Goal: Information Seeking & Learning: Learn about a topic

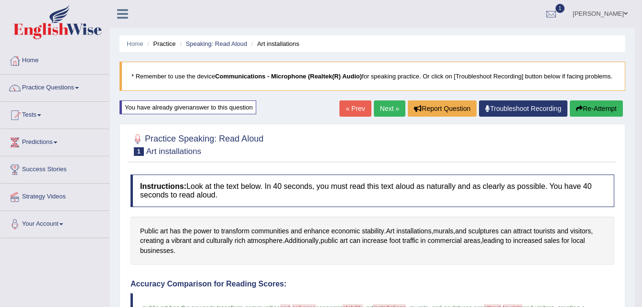
click at [597, 106] on button "Re-Attempt" at bounding box center [596, 108] width 53 height 16
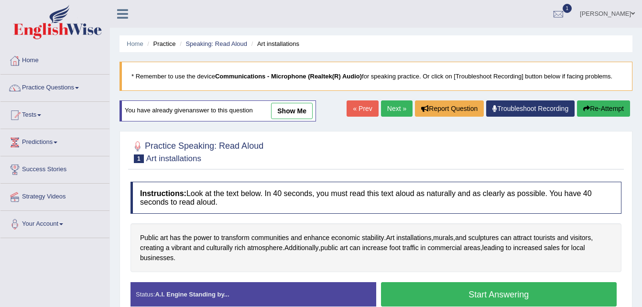
click at [496, 291] on button "Start Answering" at bounding box center [499, 294] width 236 height 24
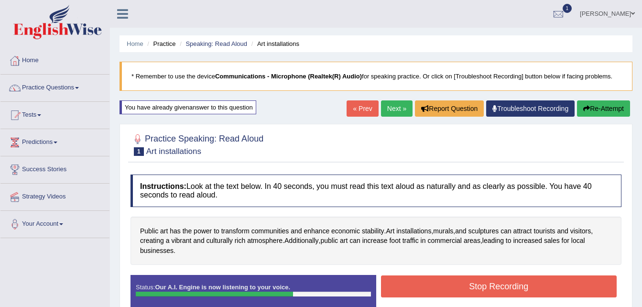
click at [503, 286] on button "Stop Recording" at bounding box center [499, 286] width 236 height 22
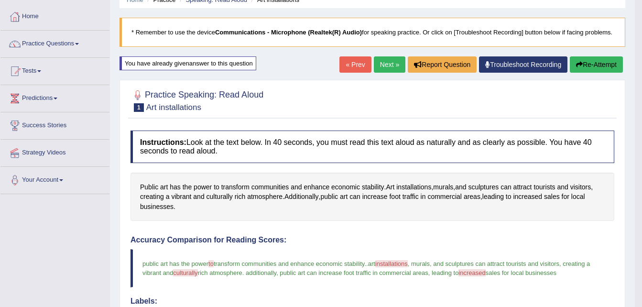
scroll to position [38, 0]
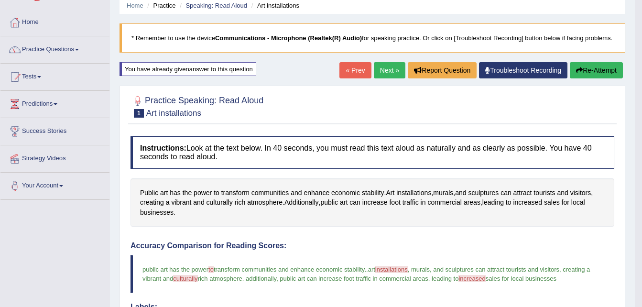
click at [614, 242] on h4 "Accuracy Comparison for Reading Scores:" at bounding box center [373, 246] width 484 height 9
click at [594, 67] on button "Re-Attempt" at bounding box center [596, 70] width 53 height 16
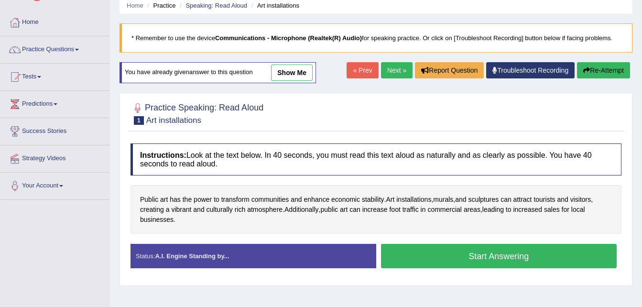
click at [496, 253] on button "Start Answering" at bounding box center [499, 256] width 236 height 24
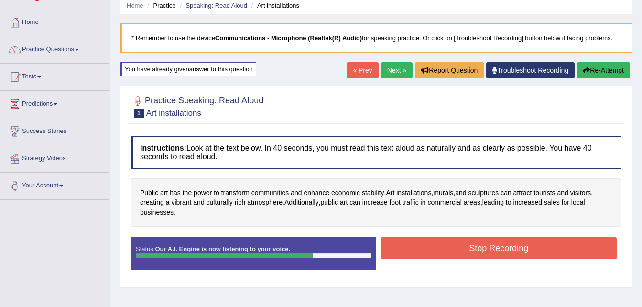
click at [496, 247] on button "Stop Recording" at bounding box center [499, 248] width 236 height 22
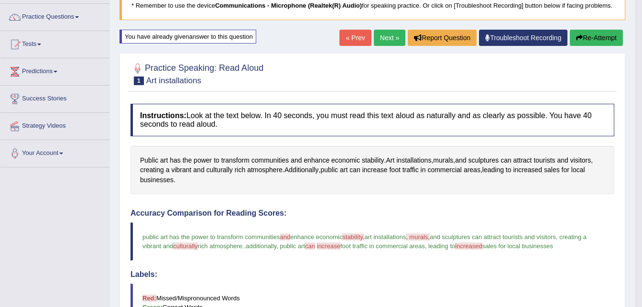
scroll to position [57, 0]
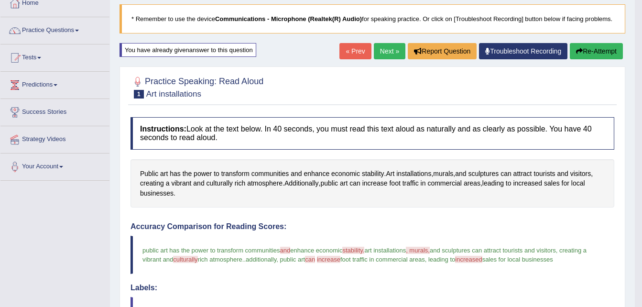
click at [597, 49] on button "Re-Attempt" at bounding box center [596, 51] width 53 height 16
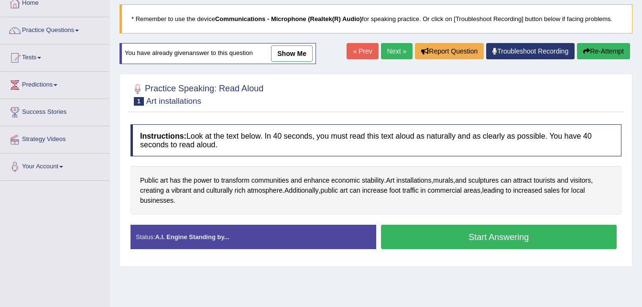
click at [508, 231] on button "Start Answering" at bounding box center [499, 237] width 236 height 24
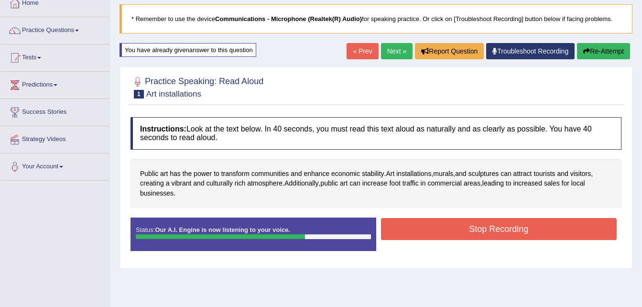
click at [505, 228] on button "Stop Recording" at bounding box center [499, 229] width 236 height 22
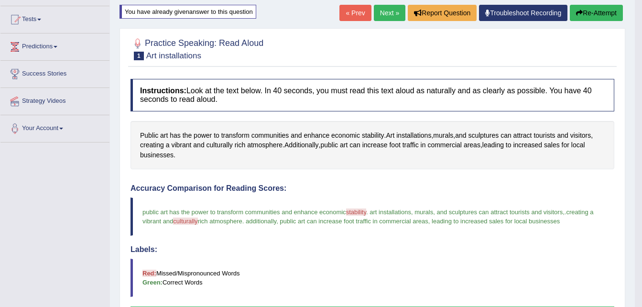
scroll to position [77, 0]
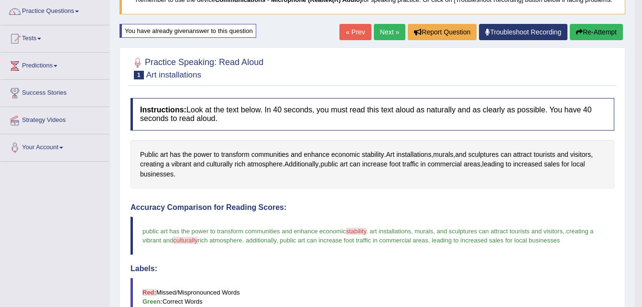
click at [386, 30] on link "Next »" at bounding box center [390, 32] width 32 height 16
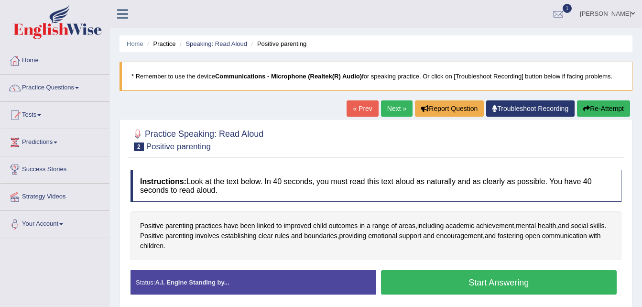
click at [481, 279] on button "Start Answering" at bounding box center [499, 282] width 236 height 24
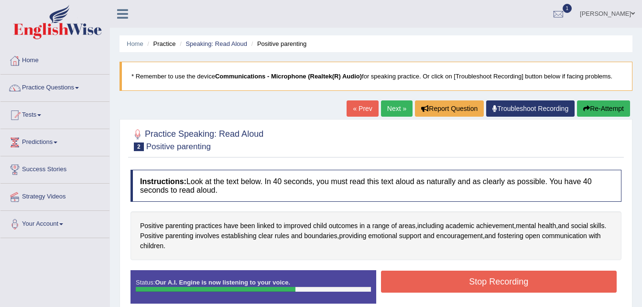
click at [481, 279] on button "Stop Recording" at bounding box center [499, 282] width 236 height 22
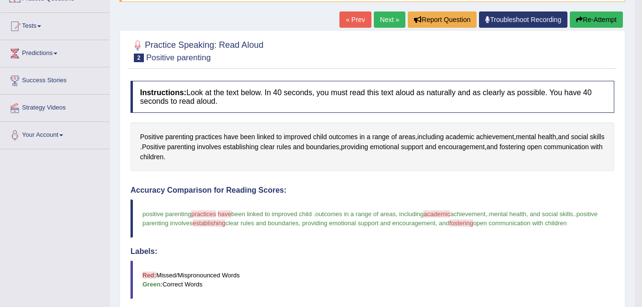
scroll to position [77, 0]
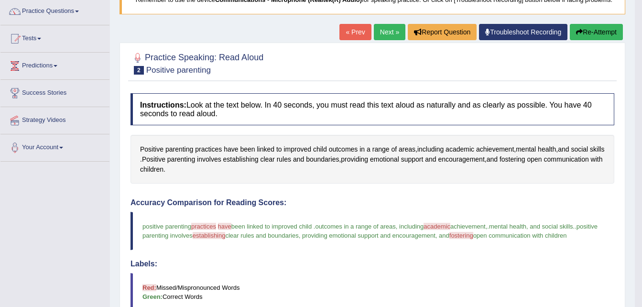
click at [598, 31] on button "Re-Attempt" at bounding box center [596, 32] width 53 height 16
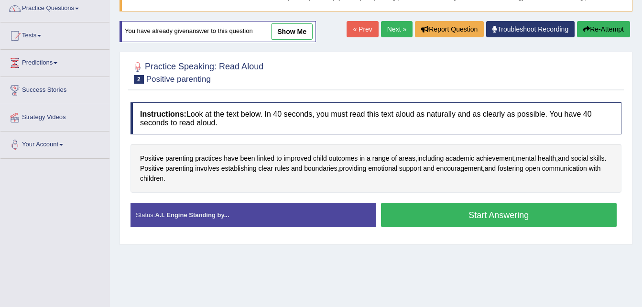
click at [525, 212] on button "Start Answering" at bounding box center [499, 215] width 236 height 24
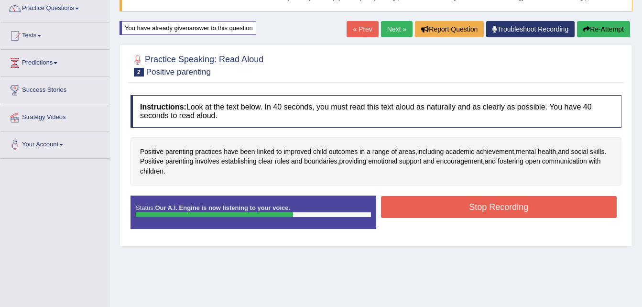
click at [511, 208] on button "Stop Recording" at bounding box center [499, 207] width 236 height 22
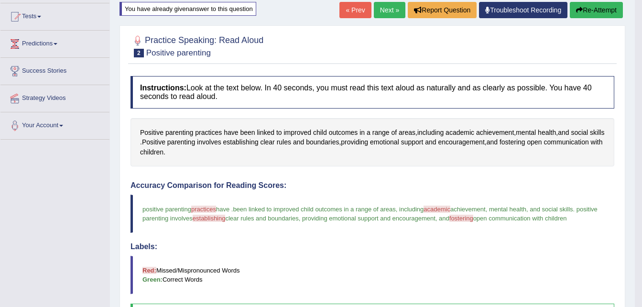
scroll to position [79, 0]
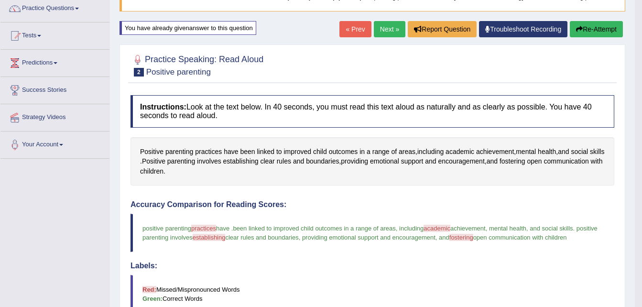
click at [601, 28] on button "Re-Attempt" at bounding box center [596, 29] width 53 height 16
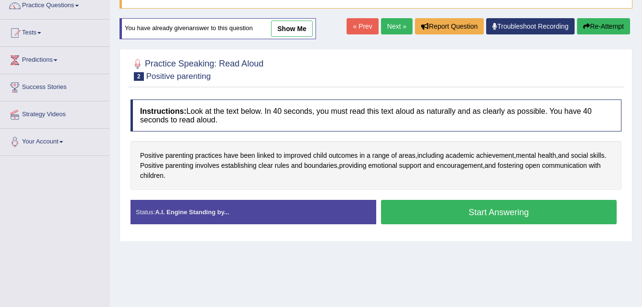
click at [494, 206] on button "Start Answering" at bounding box center [499, 212] width 236 height 24
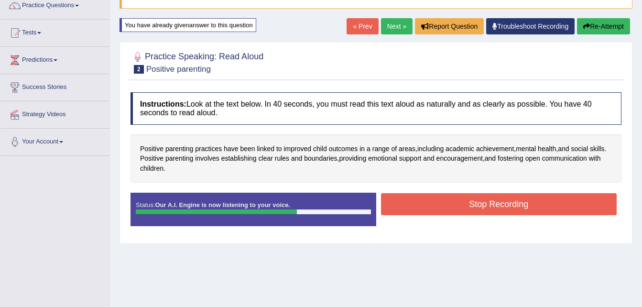
click at [494, 206] on button "Stop Recording" at bounding box center [499, 204] width 236 height 22
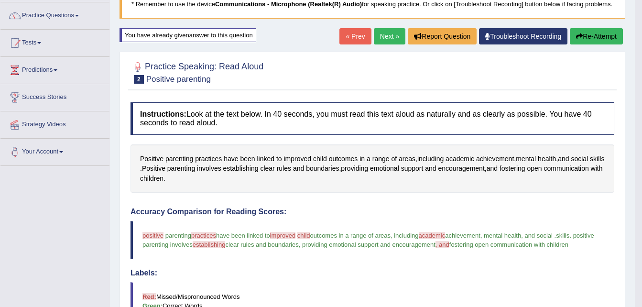
scroll to position [63, 0]
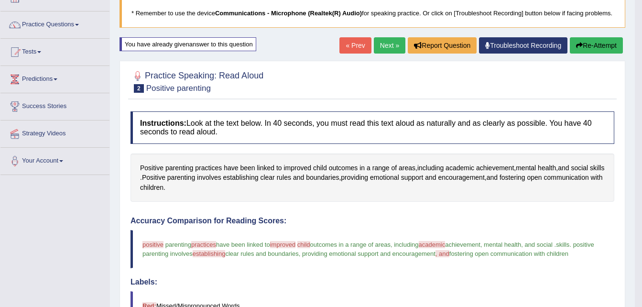
click at [596, 45] on button "Re-Attempt" at bounding box center [596, 45] width 53 height 16
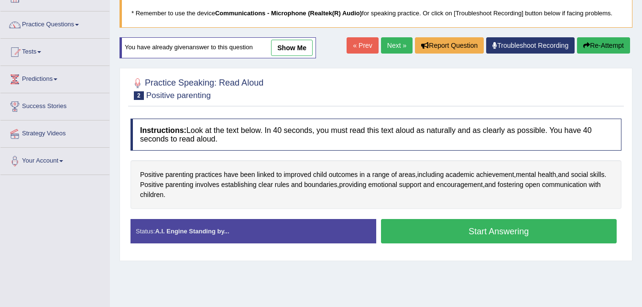
click at [509, 226] on button "Start Answering" at bounding box center [499, 231] width 236 height 24
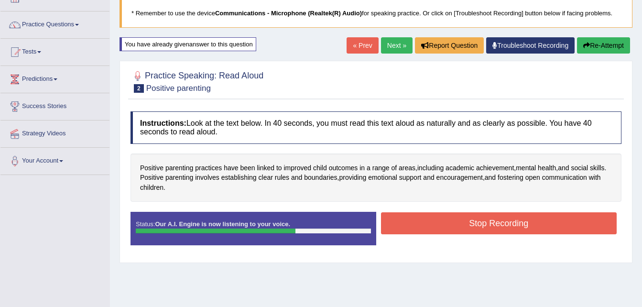
click at [509, 226] on button "Stop Recording" at bounding box center [499, 223] width 236 height 22
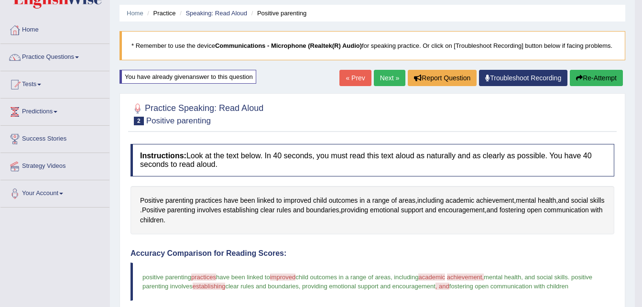
scroll to position [25, 0]
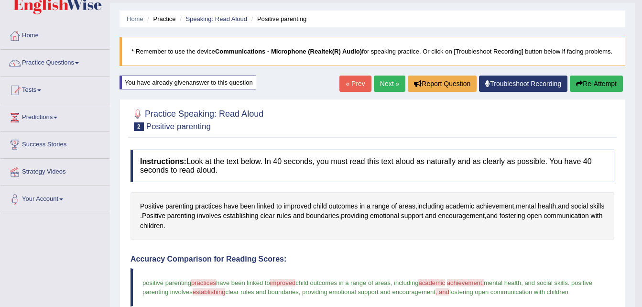
click at [598, 77] on button "Re-Attempt" at bounding box center [596, 84] width 53 height 16
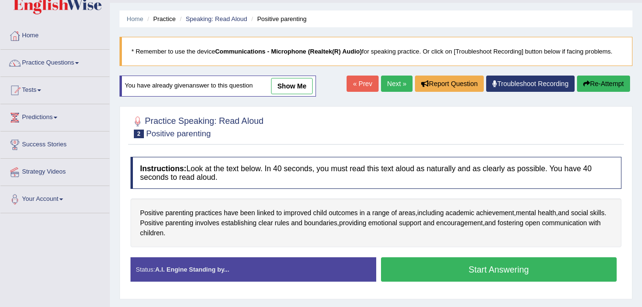
click at [494, 270] on button "Start Answering" at bounding box center [499, 269] width 236 height 24
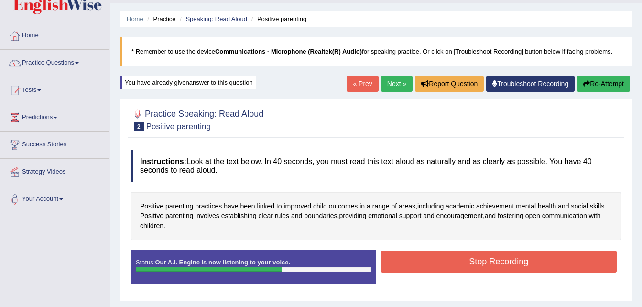
click at [492, 260] on button "Stop Recording" at bounding box center [499, 262] width 236 height 22
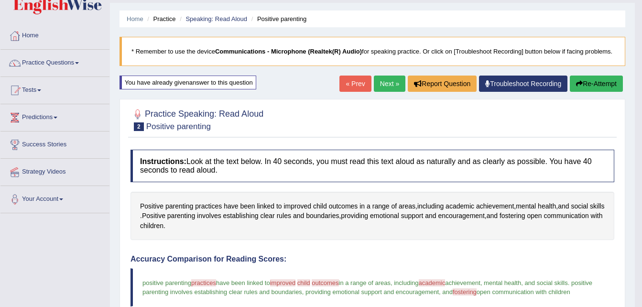
click at [598, 82] on button "Re-Attempt" at bounding box center [596, 84] width 53 height 16
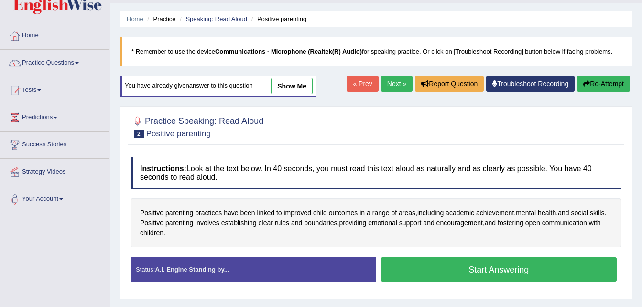
scroll to position [25, 0]
click at [500, 265] on button "Start Answering" at bounding box center [499, 269] width 236 height 24
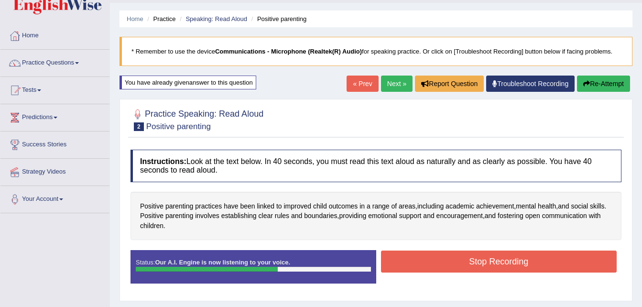
click at [500, 265] on button "Stop Recording" at bounding box center [499, 262] width 236 height 22
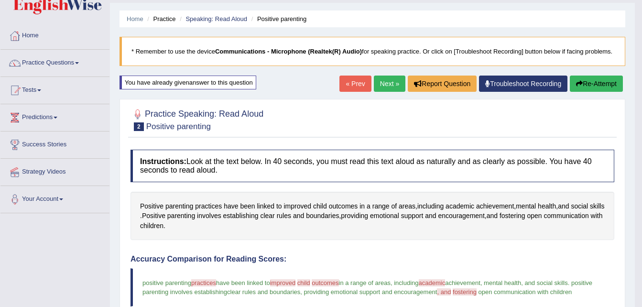
click at [603, 82] on button "Re-Attempt" at bounding box center [596, 84] width 53 height 16
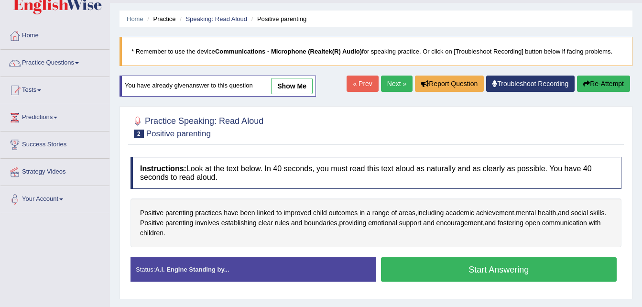
click at [497, 267] on button "Start Answering" at bounding box center [499, 269] width 236 height 24
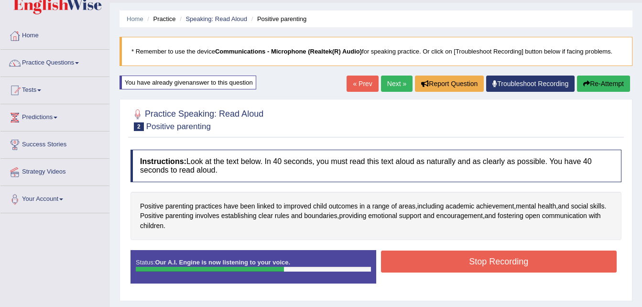
click at [497, 267] on button "Stop Recording" at bounding box center [499, 262] width 236 height 22
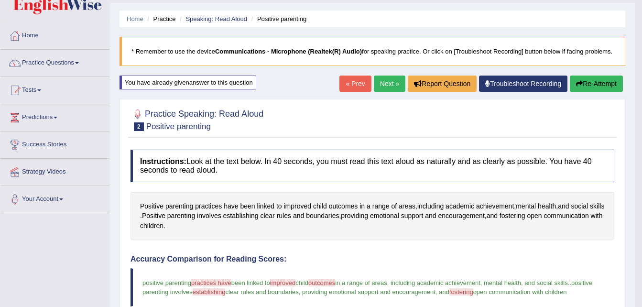
click at [609, 82] on button "Re-Attempt" at bounding box center [596, 84] width 53 height 16
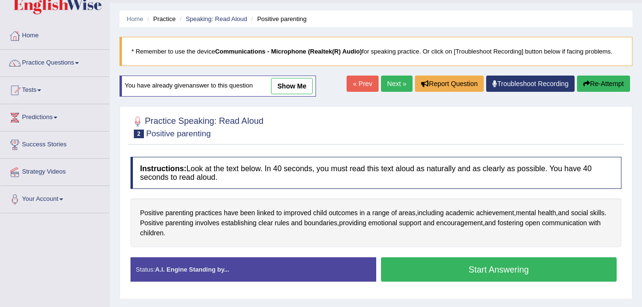
click at [489, 264] on button "Start Answering" at bounding box center [499, 269] width 236 height 24
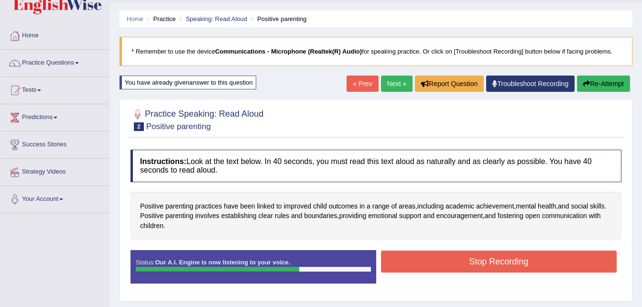
click at [490, 261] on button "Stop Recording" at bounding box center [499, 262] width 236 height 22
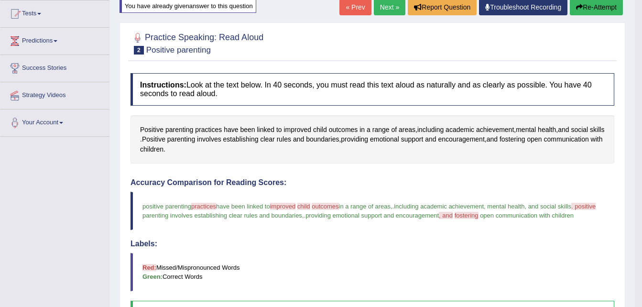
scroll to position [82, 0]
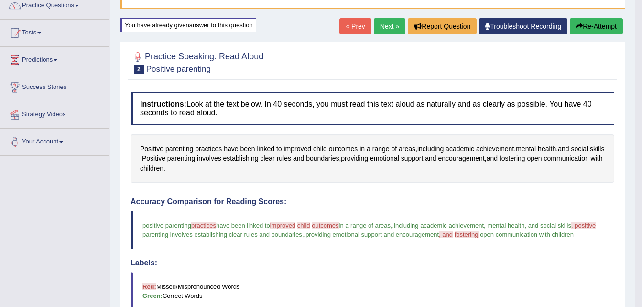
click at [609, 20] on button "Re-Attempt" at bounding box center [596, 26] width 53 height 16
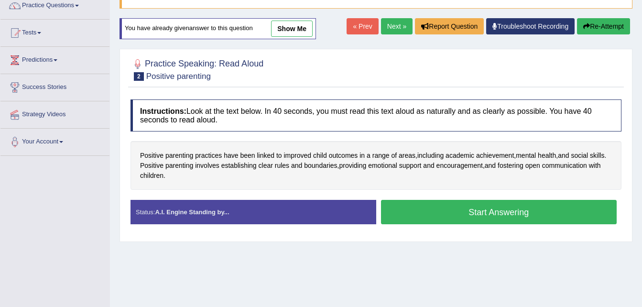
click at [508, 208] on button "Start Answering" at bounding box center [499, 212] width 236 height 24
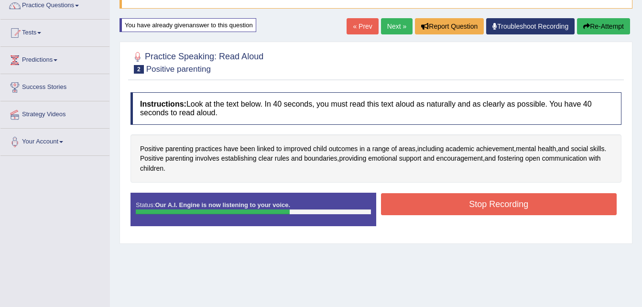
click at [507, 203] on button "Stop Recording" at bounding box center [499, 204] width 236 height 22
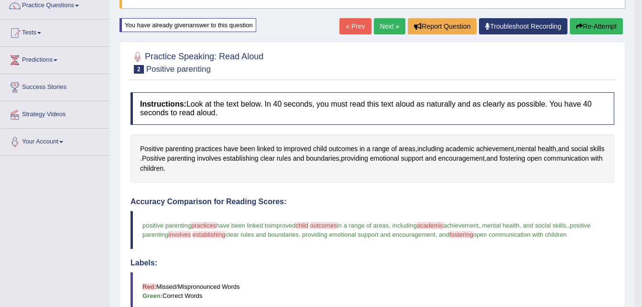
click at [604, 25] on button "Re-Attempt" at bounding box center [596, 26] width 53 height 16
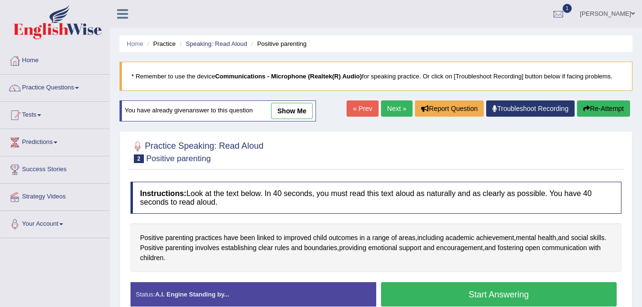
click at [512, 282] on button "Start Answering" at bounding box center [499, 294] width 236 height 24
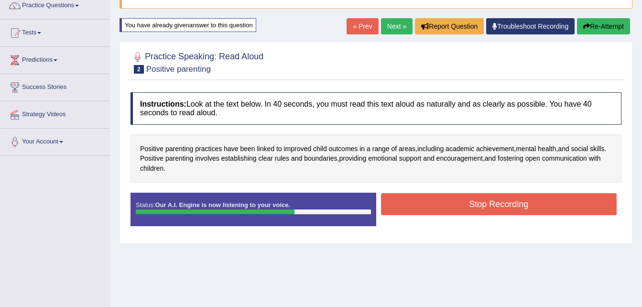
click at [512, 203] on button "Stop Recording" at bounding box center [499, 204] width 236 height 22
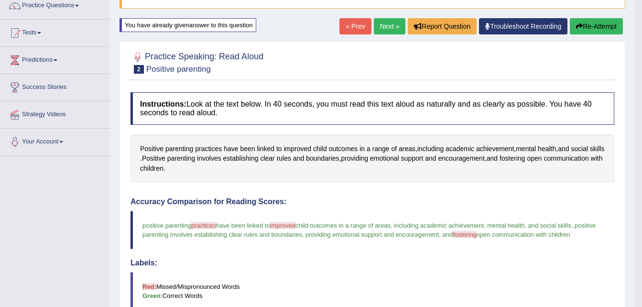
click at [385, 23] on link "Next »" at bounding box center [390, 26] width 32 height 16
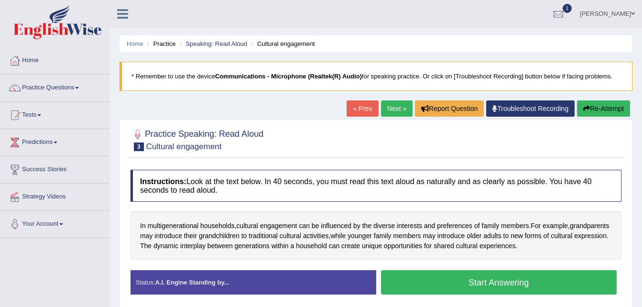
click at [492, 278] on button "Start Answering" at bounding box center [499, 282] width 236 height 24
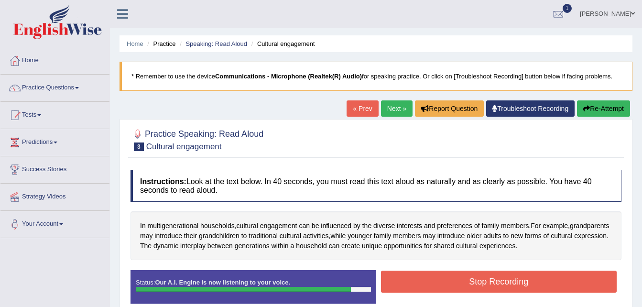
click at [492, 278] on button "Stop Recording" at bounding box center [499, 282] width 236 height 22
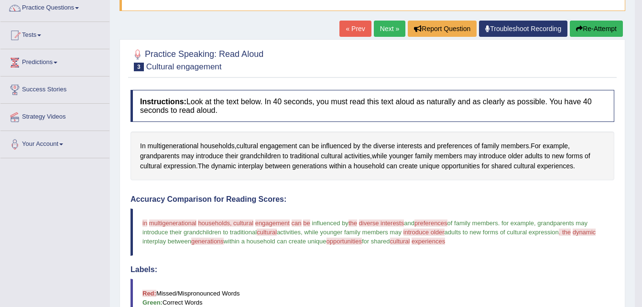
scroll to position [77, 0]
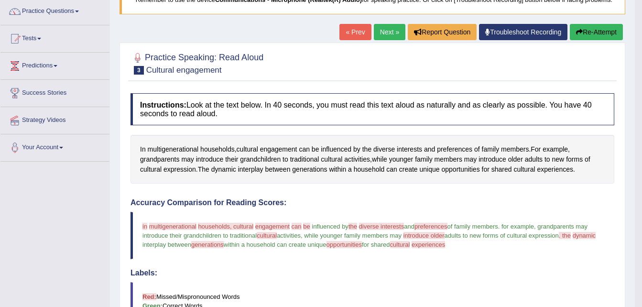
click at [602, 28] on button "Re-Attempt" at bounding box center [596, 32] width 53 height 16
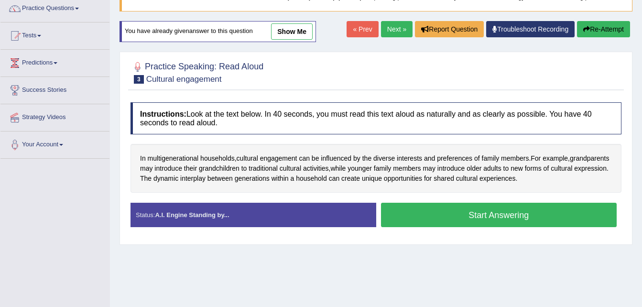
scroll to position [79, 0]
click at [512, 217] on button "Start Answering" at bounding box center [499, 215] width 236 height 24
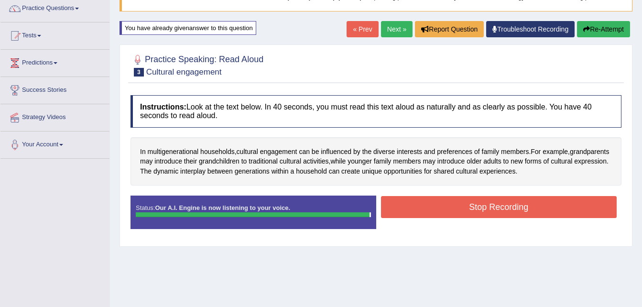
click at [513, 205] on button "Stop Recording" at bounding box center [499, 207] width 236 height 22
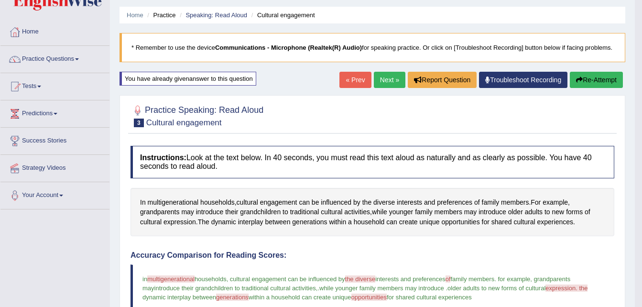
scroll to position [22, 0]
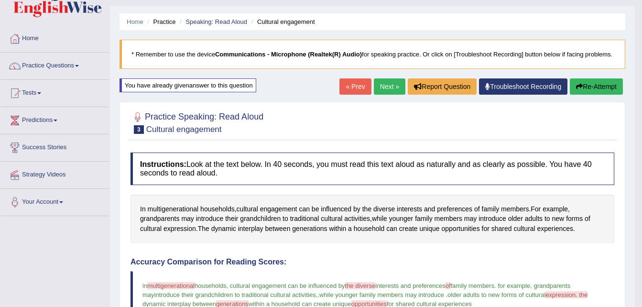
click at [170, 22] on li "Practice" at bounding box center [160, 21] width 31 height 9
click at [218, 25] on link "Speaking: Read Aloud" at bounding box center [217, 21] width 62 height 7
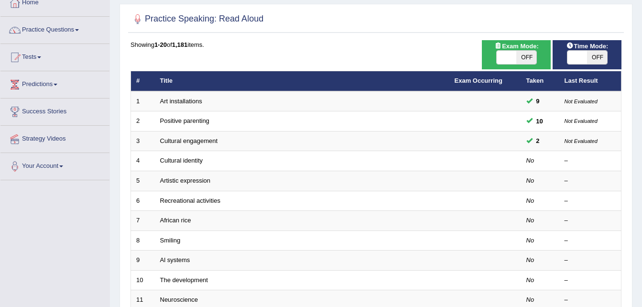
scroll to position [57, 0]
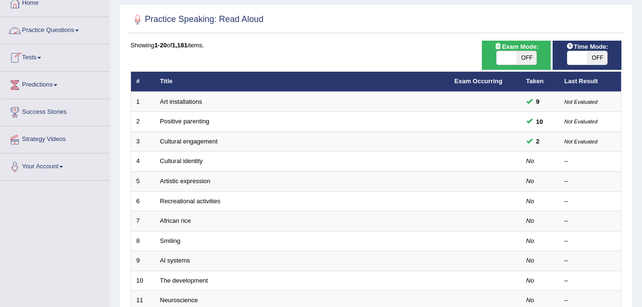
click at [80, 27] on link "Practice Questions" at bounding box center [54, 29] width 109 height 24
